Goal: Task Accomplishment & Management: Use online tool/utility

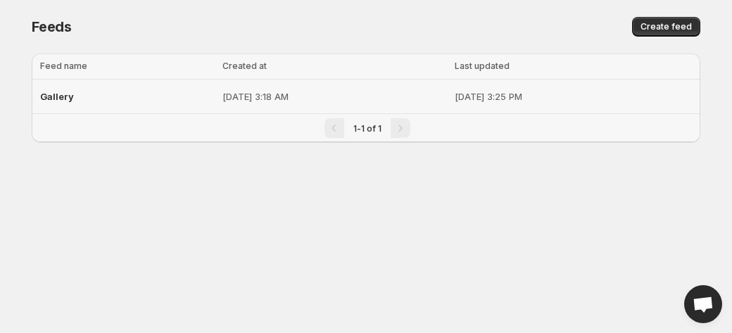
click at [138, 103] on div "Gallery" at bounding box center [127, 96] width 174 height 25
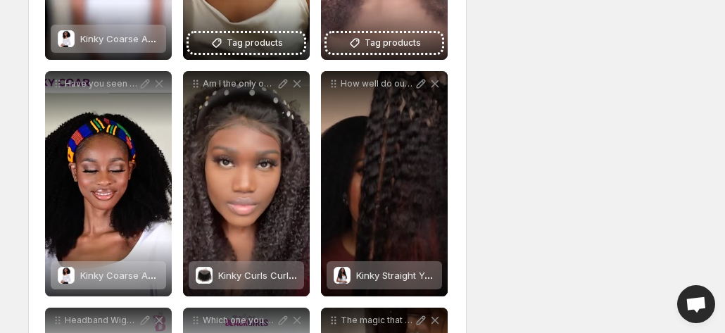
scroll to position [1351, 0]
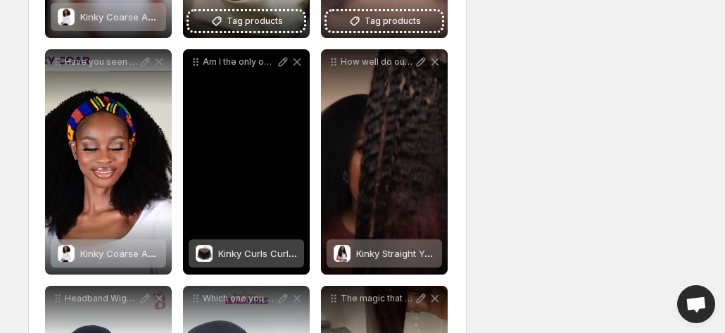
click at [250, 260] on div "Kinky Curls Curly Lace Closure & Frontal" at bounding box center [257, 253] width 79 height 28
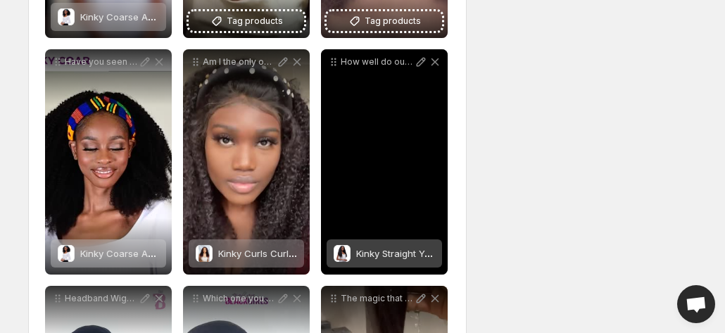
click at [391, 248] on span "Kinky Straight Yaki Clip Ins" at bounding box center [414, 253] width 116 height 11
click at [387, 259] on span "Kinky Straight Yaki Wefts (Bundles/Weave)" at bounding box center [449, 253] width 187 height 11
click at [401, 257] on span "Kinky Straight Yaki Wefts (Bundles/Weave)" at bounding box center [449, 253] width 187 height 11
click at [395, 254] on span "Kinky Straight Yaki Wefts (Bundles/Weave)" at bounding box center [449, 253] width 187 height 11
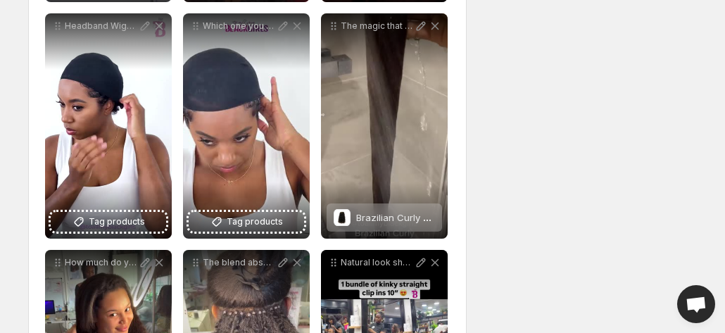
scroll to position [1632, 0]
